Goal: Find contact information: Find contact information

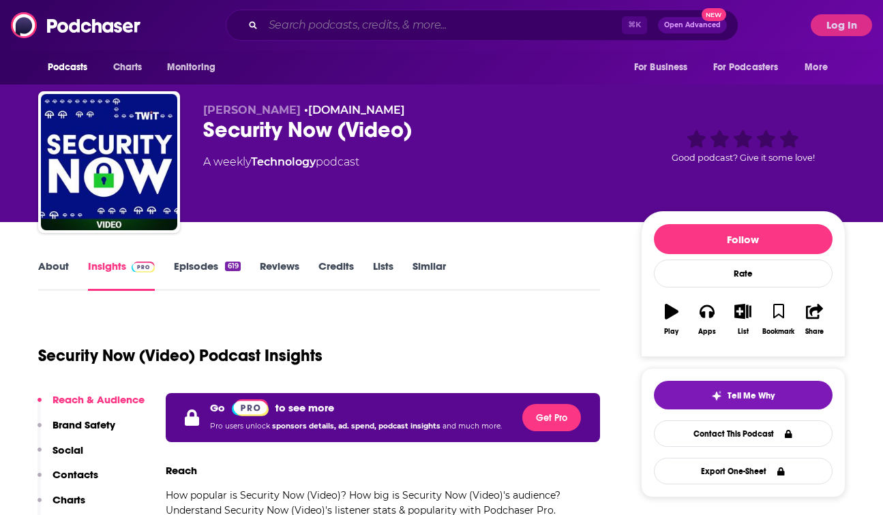
click at [336, 29] on input "Search podcasts, credits, & more..." at bounding box center [442, 25] width 358 height 22
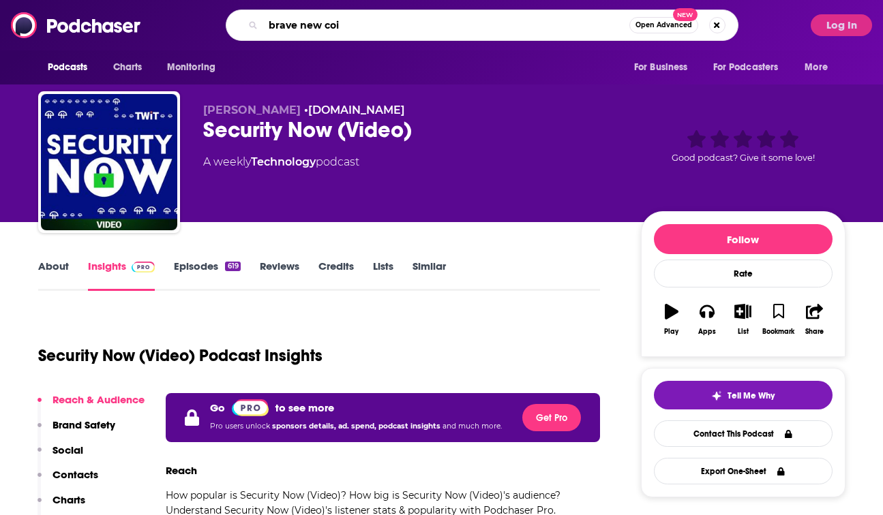
type input "brave new coin"
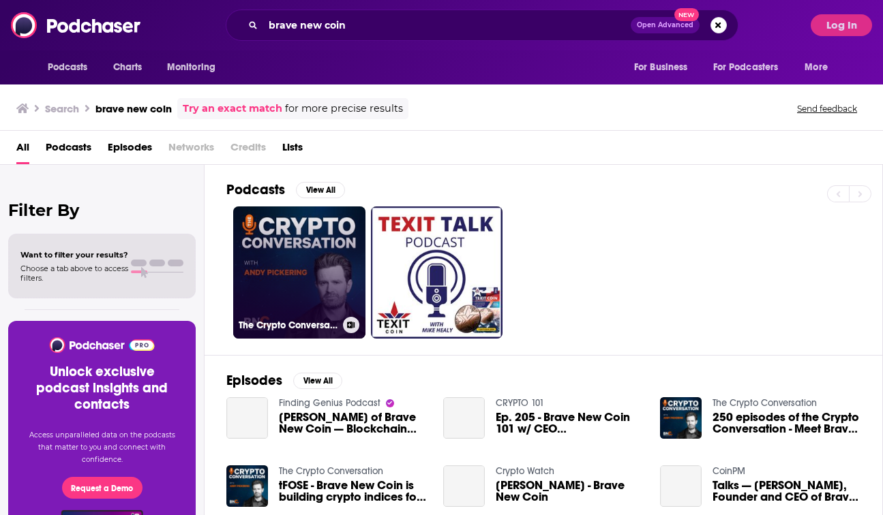
click at [331, 254] on link "The Crypto Conversation" at bounding box center [299, 272] width 132 height 132
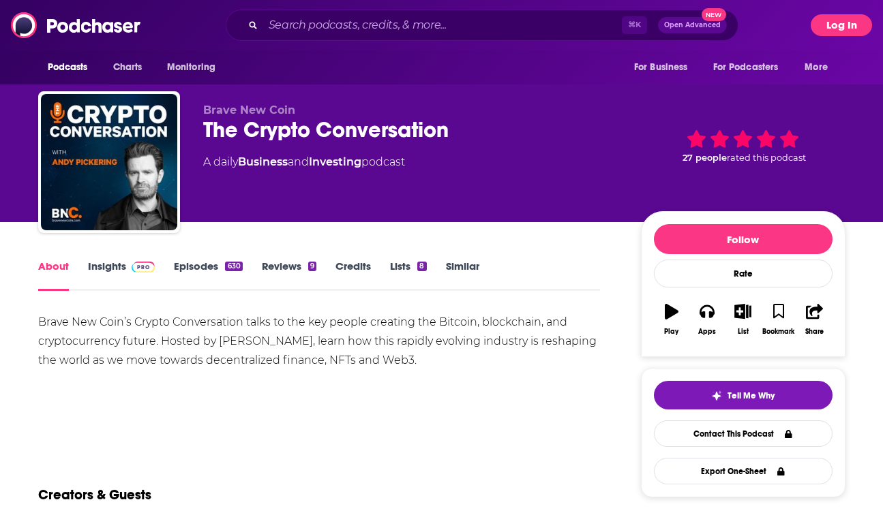
click at [848, 28] on button "Log In" at bounding box center [840, 25] width 61 height 22
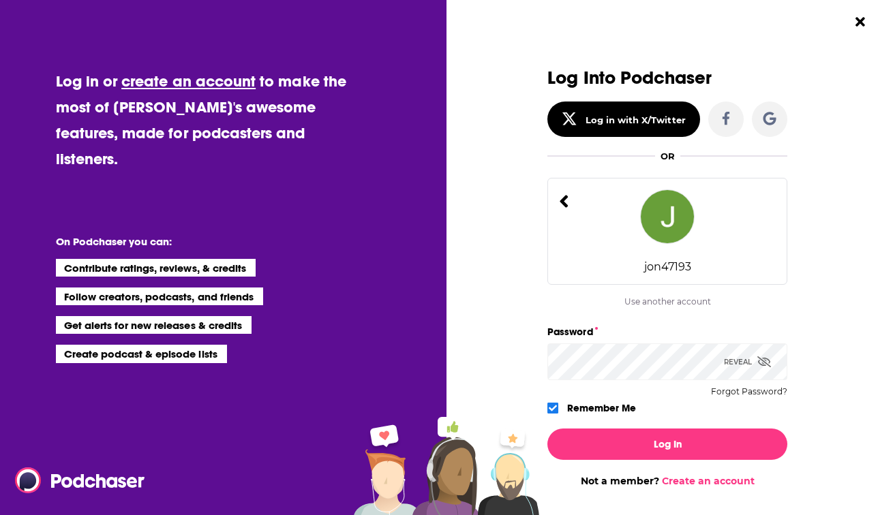
click at [703, 238] on div "jon47193" at bounding box center [667, 231] width 240 height 107
click at [605, 241] on div "jon47193" at bounding box center [667, 231] width 240 height 107
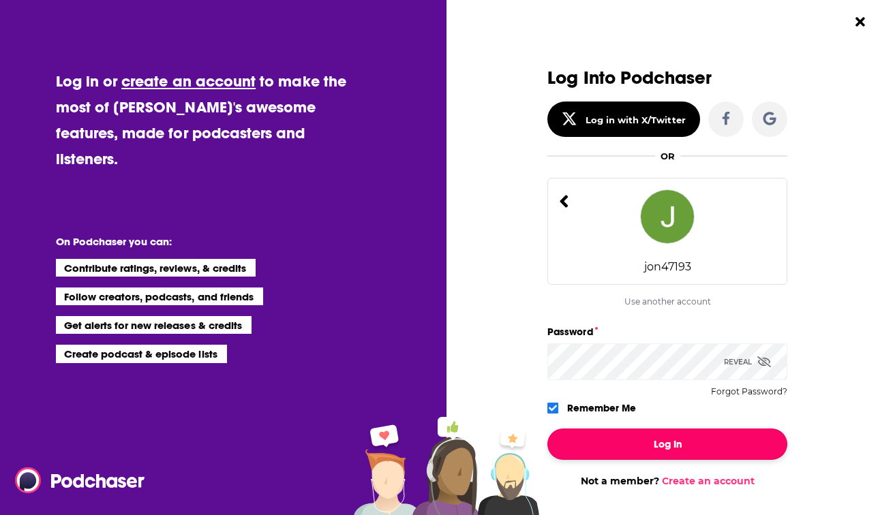
click at [671, 454] on button "Log In" at bounding box center [667, 444] width 240 height 31
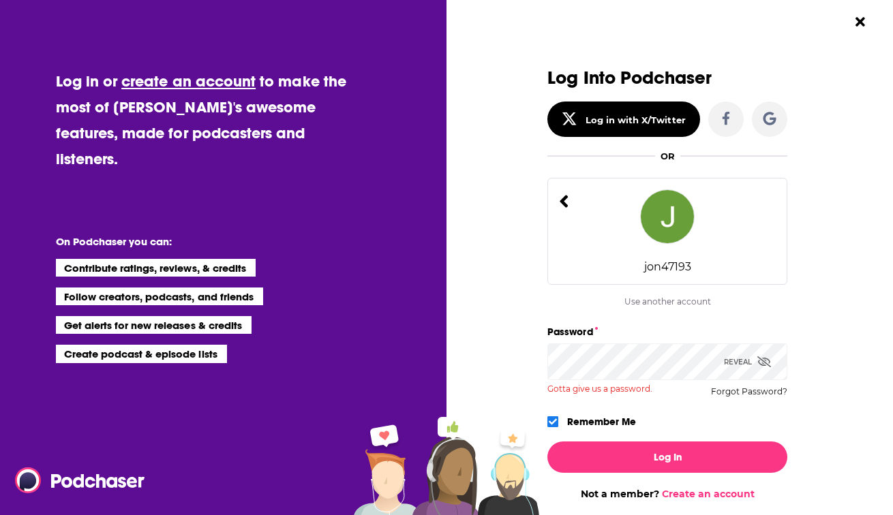
click at [671, 243] on div "jon47193" at bounding box center [667, 231] width 240 height 107
click at [641, 230] on img "Dialog" at bounding box center [667, 216] width 55 height 55
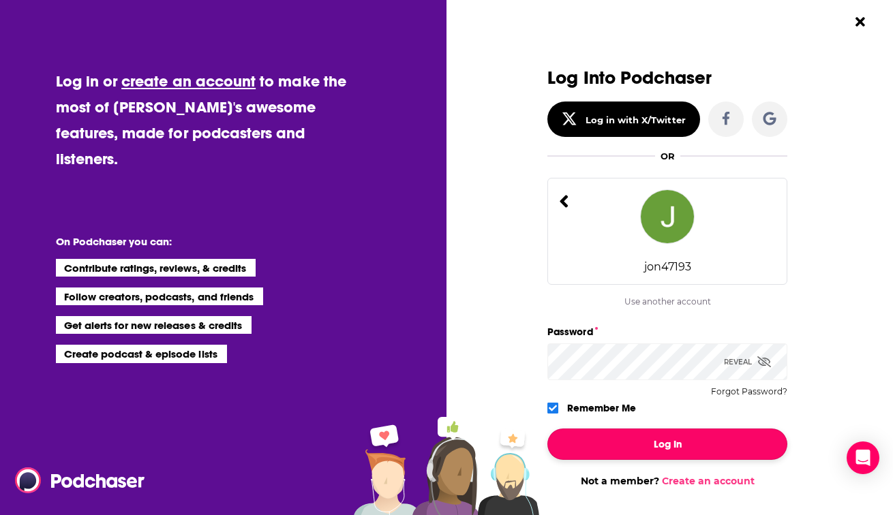
click at [694, 445] on button "Log In" at bounding box center [667, 444] width 240 height 31
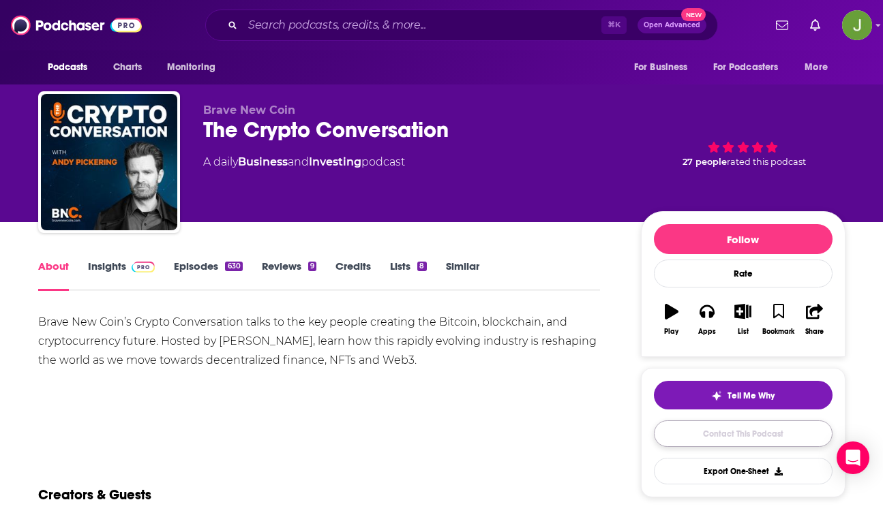
click at [709, 442] on link "Contact This Podcast" at bounding box center [743, 433] width 179 height 27
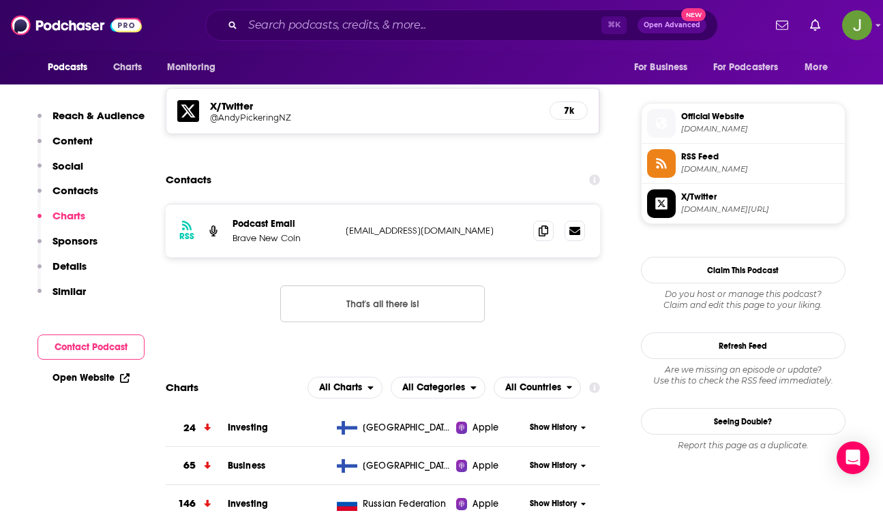
scroll to position [1176, 0]
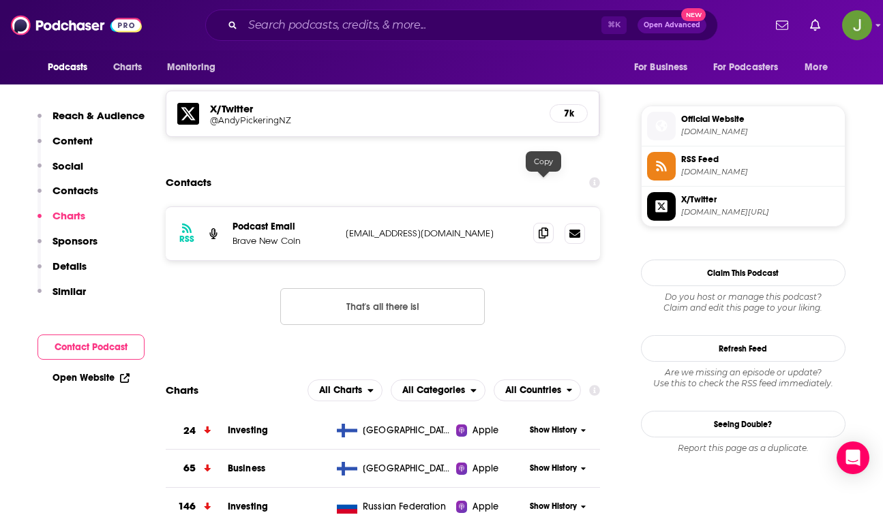
click at [541, 228] on icon at bounding box center [543, 233] width 10 height 11
